Goal: Task Accomplishment & Management: Complete application form

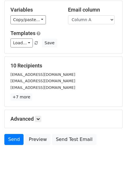
scroll to position [56, 0]
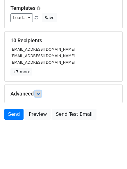
click at [40, 94] on icon at bounding box center [37, 93] width 3 height 3
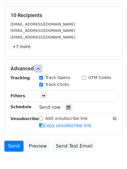
scroll to position [104, 0]
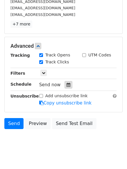
click at [66, 85] on icon at bounding box center [68, 85] width 4 height 4
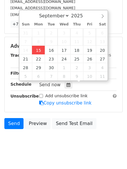
type input "2025-09-15 12:00"
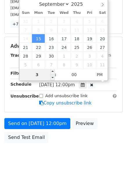
click at [41, 75] on input "3" at bounding box center [36, 75] width 35 height 12
type input "4"
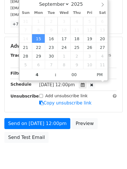
type input "2025-09-15 16:00"
click at [64, 143] on div "Send on Sep 15 at 12:00pm Preview Send Test Email" at bounding box center [63, 132] width 127 height 28
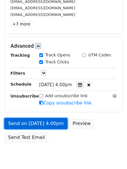
click at [51, 125] on link "Send on Sep 15 at 4:00pm" at bounding box center [35, 123] width 63 height 11
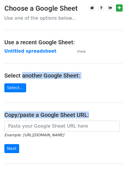
drag, startPoint x: 23, startPoint y: 73, endPoint x: -3, endPoint y: 120, distance: 53.8
click at [0, 120] on html "Choose a Google Sheet Use one of the options below... Use a recent Google Sheet…" at bounding box center [63, 115] width 127 height 230
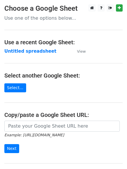
click at [111, 57] on main "Choose a Google Sheet Use one of the options below... Use a recent Google Sheet…" at bounding box center [63, 94] width 127 height 180
click at [24, 53] on strong "Untitled spreadsheet" at bounding box center [30, 51] width 52 height 5
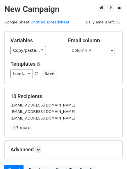
drag, startPoint x: 96, startPoint y: 49, endPoint x: 96, endPoint y: 58, distance: 8.7
click at [96, 49] on select "Column A Column B Column C Column D Column E" at bounding box center [91, 50] width 46 height 9
click at [97, 52] on select "Column A Column B Column C Column D Column E" at bounding box center [91, 50] width 46 height 9
select select "Column B"
click at [68, 46] on select "Column A Column B Column C Column D Column E" at bounding box center [91, 50] width 46 height 9
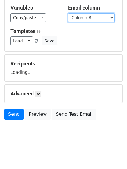
scroll to position [33, 0]
click at [46, 137] on body "New Campaign Daily emails left: 50 Google Sheet: Untitled spreadsheet Variables…" at bounding box center [63, 59] width 127 height 174
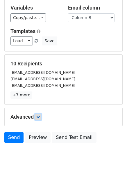
click at [39, 116] on icon at bounding box center [37, 116] width 3 height 3
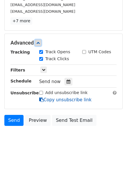
scroll to position [111, 0]
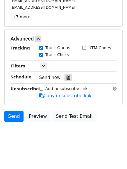
click at [68, 79] on div at bounding box center [68, 78] width 8 height 8
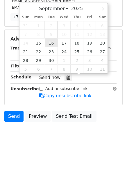
type input "2025-09-16 12:00"
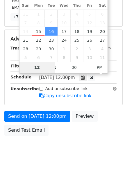
type input "5"
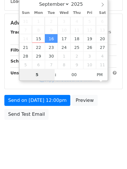
scroll to position [103, 0]
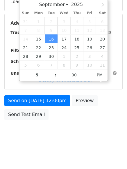
type input "2025-09-16 17:00"
click at [79, 135] on body "New Campaign Daily emails left: 50 Google Sheet: Untitled spreadsheet Variables…" at bounding box center [63, 23] width 127 height 245
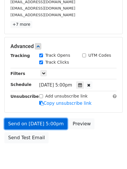
click at [58, 127] on link "Send on Sep 16 at 5:00pm" at bounding box center [35, 123] width 63 height 11
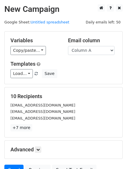
click at [93, 70] on div "Load... No templates saved Save" at bounding box center [63, 73] width 114 height 9
click at [98, 54] on select "Column A Column B Column C Column D Column E" at bounding box center [91, 50] width 46 height 9
select select "Column C"
click at [68, 46] on select "Column A Column B Column C Column D Column E" at bounding box center [91, 50] width 46 height 9
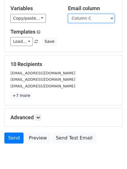
scroll to position [56, 0]
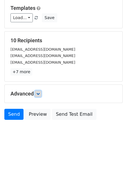
click at [40, 91] on link at bounding box center [38, 94] width 6 height 6
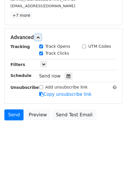
scroll to position [113, 0]
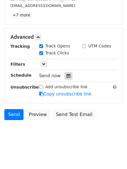
click at [66, 76] on icon at bounding box center [68, 76] width 4 height 4
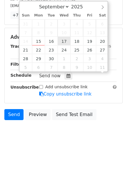
scroll to position [0, 0]
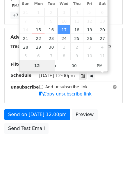
type input "2025-09-24 12:00"
type input "6"
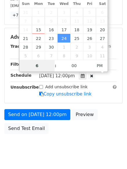
scroll to position [103, 0]
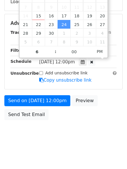
type input "2025-09-24 18:00"
click at [76, 129] on body "New Campaign Daily emails left: 50 Google Sheet: Untitled spreadsheet Variables…" at bounding box center [63, 23] width 127 height 245
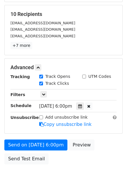
scroll to position [127, 0]
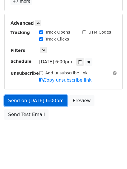
click at [54, 100] on link "Send on Sep 24 at 6:00pm" at bounding box center [35, 100] width 63 height 11
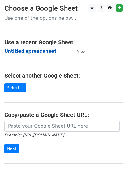
click at [42, 52] on strong "Untitled spreadsheet" at bounding box center [30, 51] width 52 height 5
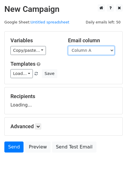
drag, startPoint x: 0, startPoint y: 0, endPoint x: 107, endPoint y: 51, distance: 118.5
click at [107, 51] on select "Column A Column B Column C Column D Column E" at bounding box center [91, 50] width 46 height 9
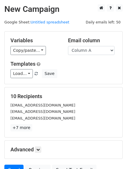
click at [94, 81] on div "Variables Copy/paste... {{Column A}} {{Column B}} {{Column C}} {{Column D}} {{C…" at bounding box center [63, 58] width 117 height 52
click at [89, 52] on select "Column A Column B Column C Column D Column E" at bounding box center [91, 50] width 46 height 9
select select "Column D"
click at [68, 46] on select "Column A Column B Column C Column D Column E" at bounding box center [91, 50] width 46 height 9
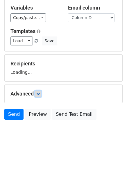
click at [40, 93] on icon at bounding box center [37, 93] width 3 height 3
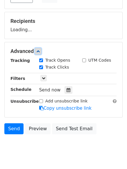
scroll to position [78, 0]
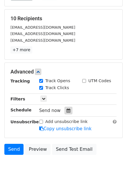
click at [67, 111] on icon at bounding box center [68, 111] width 4 height 4
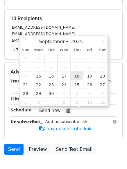
type input "2025-09-18 12:00"
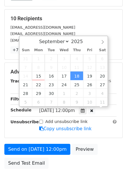
scroll to position [0, 0]
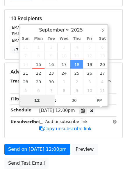
type input "7"
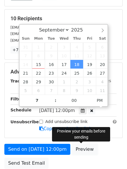
type input "2025-09-18 19:00"
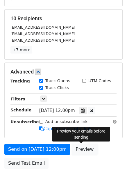
click at [72, 152] on link "Preview" at bounding box center [84, 149] width 25 height 11
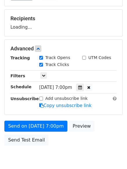
click at [65, 153] on body "New Campaign Daily emails left: 50 Google Sheet: Untitled spreadsheet Variables…" at bounding box center [63, 48] width 127 height 245
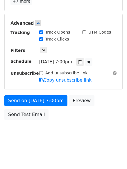
click at [69, 137] on body "New Campaign Daily emails left: 50 Google Sheet: Untitled spreadsheet Variables…" at bounding box center [63, 12] width 127 height 268
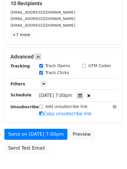
scroll to position [127, 0]
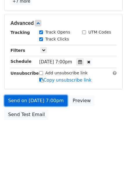
click at [56, 105] on link "Send on Sep 18 at 7:00pm" at bounding box center [35, 100] width 63 height 11
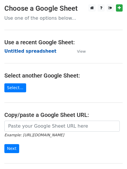
click at [35, 50] on strong "Untitled spreadsheet" at bounding box center [30, 51] width 52 height 5
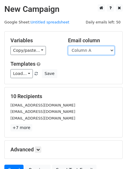
click at [85, 53] on select "Column A Column B Column C Column D Column E" at bounding box center [91, 50] width 46 height 9
select select "Column E"
click at [68, 46] on select "Column A Column B Column C Column D Column E" at bounding box center [91, 50] width 46 height 9
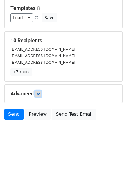
click at [39, 94] on icon at bounding box center [37, 93] width 3 height 3
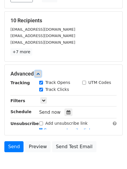
scroll to position [103, 0]
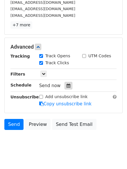
click at [66, 87] on icon at bounding box center [68, 86] width 4 height 4
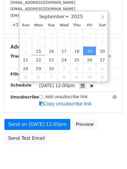
scroll to position [0, 0]
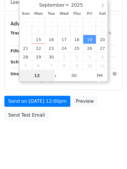
type input "2025-09-26 12:00"
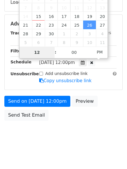
type input "8"
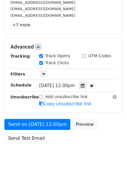
click at [64, 142] on div "Send on Sep 26 at 12:00pm Preview Send Test Email" at bounding box center [63, 133] width 127 height 28
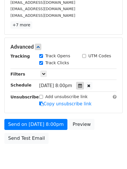
click at [82, 86] on icon at bounding box center [80, 86] width 4 height 4
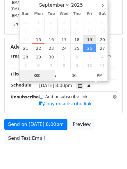
type input "2025-09-19 20:00"
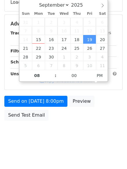
click at [72, 142] on body "New Campaign Daily emails left: 50 Google Sheet: Untitled spreadsheet Variables…" at bounding box center [63, 24] width 127 height 245
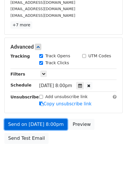
click at [53, 126] on link "Send on Sep 19 at 8:00pm" at bounding box center [35, 124] width 63 height 11
